Goal: Task Accomplishment & Management: Manage account settings

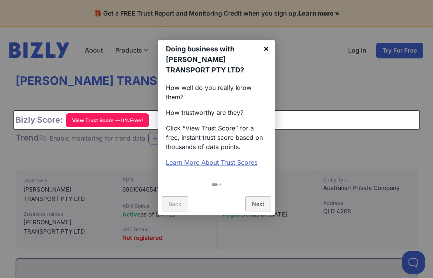
click at [263, 50] on link "×" at bounding box center [266, 49] width 18 height 18
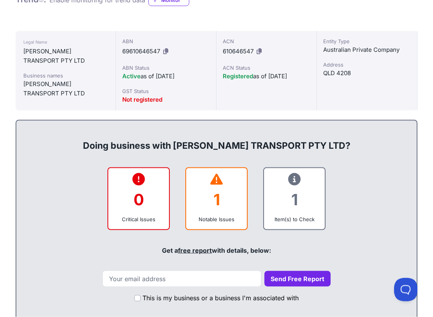
scroll to position [139, 0]
click at [221, 211] on div "1" at bounding box center [216, 199] width 48 height 32
click at [227, 197] on div "1" at bounding box center [216, 199] width 48 height 32
click at [222, 203] on div "1" at bounding box center [216, 199] width 48 height 32
click at [220, 212] on div "1" at bounding box center [216, 199] width 48 height 32
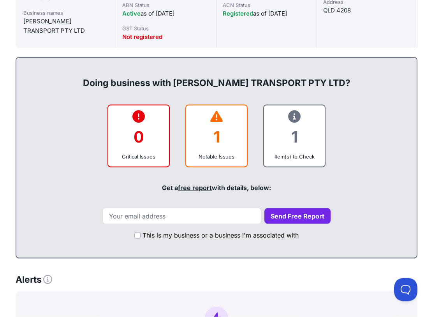
scroll to position [202, 0]
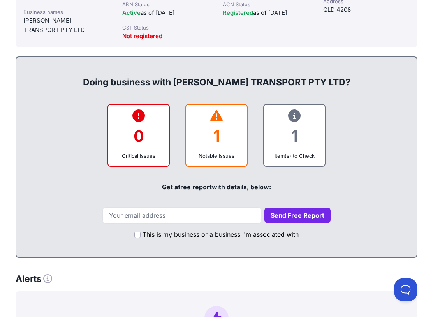
click at [194, 190] on link "free report" at bounding box center [195, 187] width 34 height 8
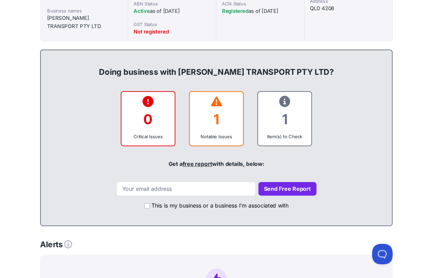
scroll to position [224, 0]
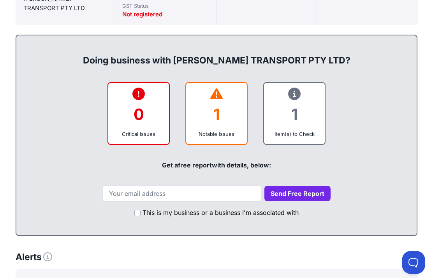
click at [127, 102] on div "0" at bounding box center [139, 115] width 48 height 32
click at [128, 99] on div "0" at bounding box center [139, 115] width 48 height 32
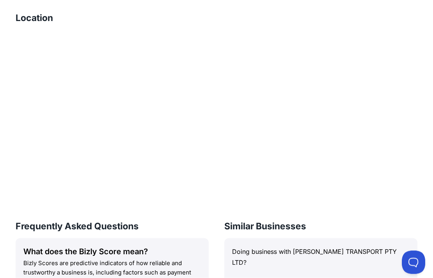
scroll to position [752, 0]
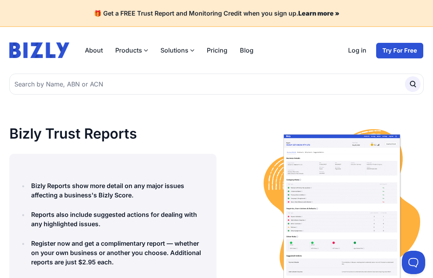
click at [410, 215] on img at bounding box center [342, 208] width 164 height 164
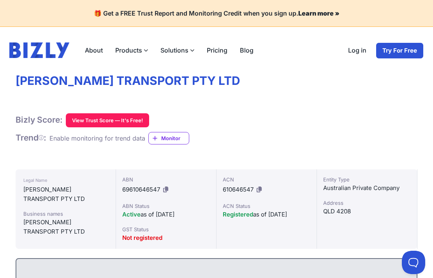
click at [81, 123] on button "View Trust Score — It's Free!" at bounding box center [107, 120] width 83 height 14
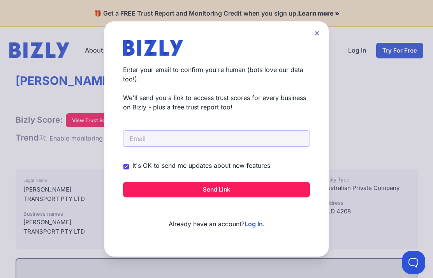
click at [206, 143] on input "email" at bounding box center [216, 138] width 187 height 16
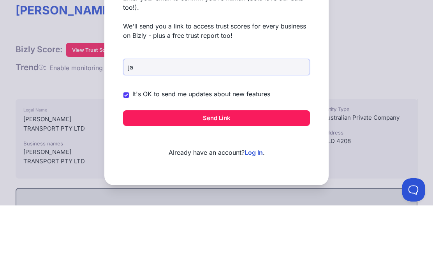
type input "jas"
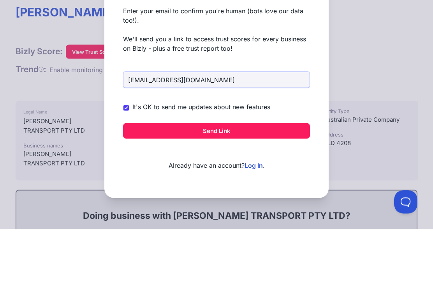
type input "jaspalatwal@y7mail.com"
click at [222, 192] on button "Send Link" at bounding box center [216, 200] width 187 height 16
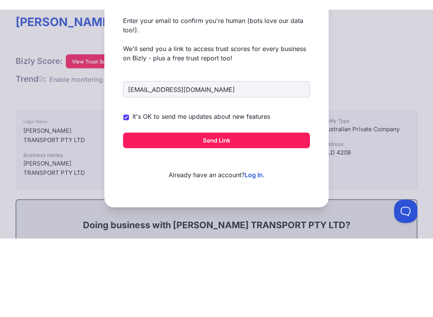
scroll to position [69, 0]
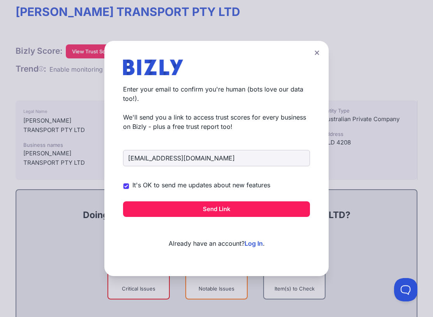
click at [218, 215] on button "Send Link" at bounding box center [216, 209] width 187 height 16
click at [220, 208] on button "Send Link" at bounding box center [216, 209] width 187 height 16
click at [259, 243] on link "Log In" at bounding box center [254, 244] width 18 height 8
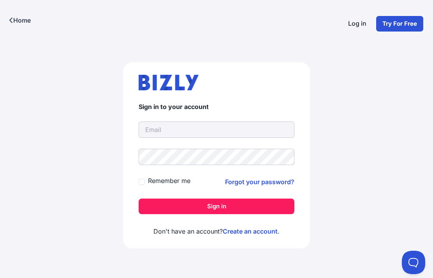
click at [404, 28] on link "Try For Free" at bounding box center [400, 24] width 48 height 16
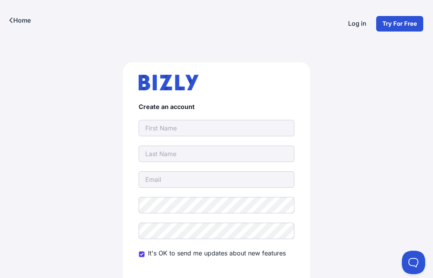
click at [228, 125] on input "text" at bounding box center [217, 128] width 156 height 16
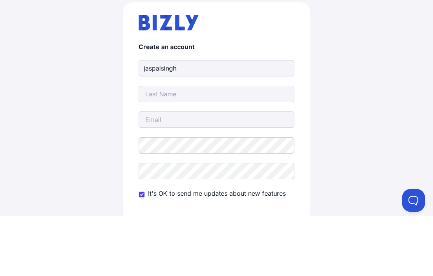
type input "jaspalsingh"
click at [198, 146] on input "text" at bounding box center [217, 154] width 156 height 16
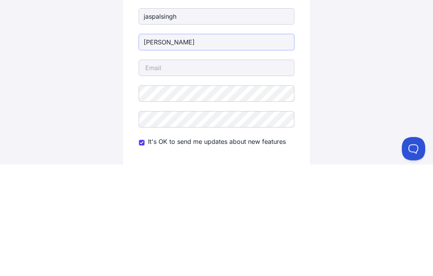
type input "Atwal"
click at [233, 171] on input "email" at bounding box center [217, 179] width 156 height 16
type input "[EMAIL_ADDRESS][DOMAIN_NAME]"
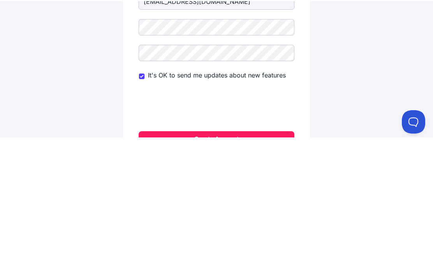
scroll to position [90, 0]
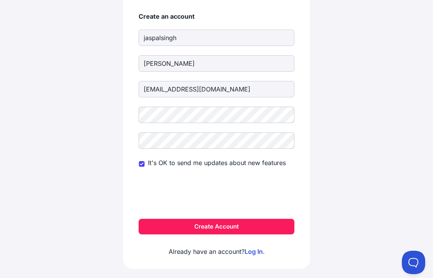
click at [233, 229] on button "Create Account" at bounding box center [217, 227] width 156 height 16
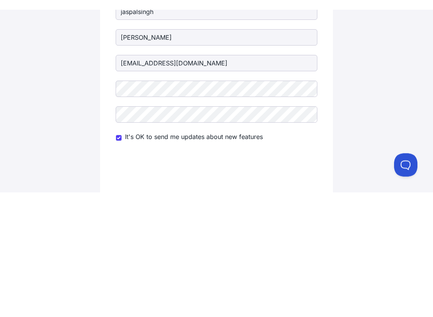
scroll to position [80, 0]
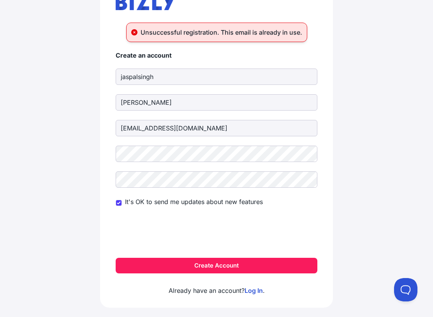
click at [223, 270] on button "Create Account" at bounding box center [217, 266] width 202 height 16
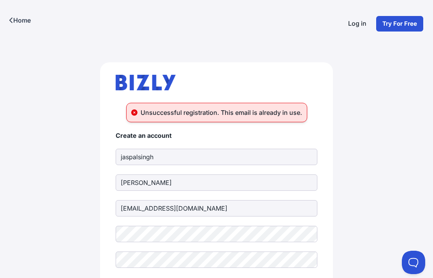
click at [359, 26] on link "Log in" at bounding box center [357, 24] width 31 height 16
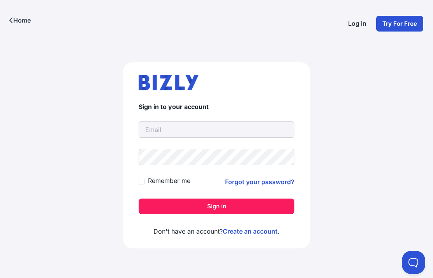
click at [220, 208] on button "Sign in" at bounding box center [217, 207] width 156 height 16
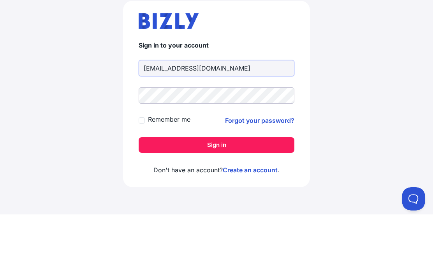
type input "jaspalatwal@y7mai.com"
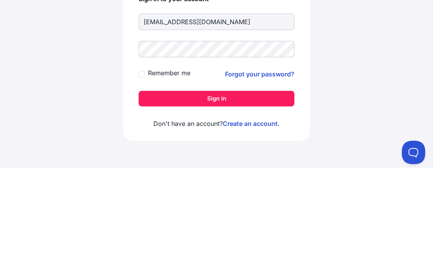
click at [225, 199] on button "Sign in" at bounding box center [217, 207] width 156 height 16
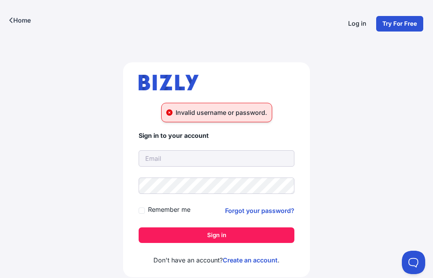
click at [222, 163] on input "text" at bounding box center [217, 158] width 156 height 16
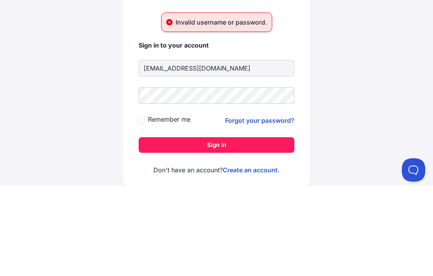
type input "[EMAIL_ADDRESS][DOMAIN_NAME]"
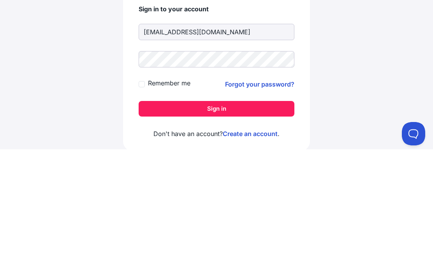
click at [263, 206] on link "Forgot your password?" at bounding box center [259, 210] width 69 height 9
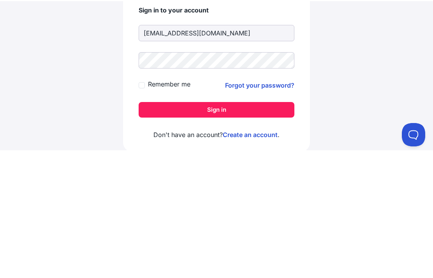
scroll to position [9, 0]
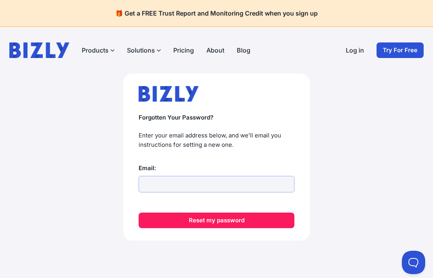
click at [183, 192] on input "Email:" at bounding box center [217, 184] width 156 height 16
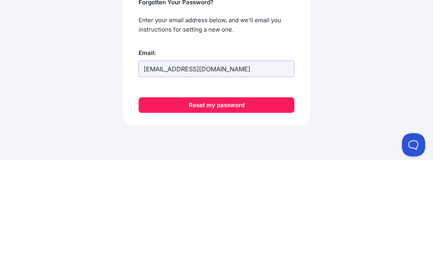
type input "[EMAIL_ADDRESS][DOMAIN_NAME]"
click at [227, 213] on button "Reset my password" at bounding box center [217, 221] width 156 height 16
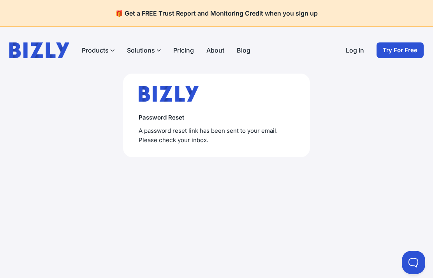
click at [196, 130] on p "A password reset link has been sent to your email. Please check your inbox." at bounding box center [217, 135] width 156 height 19
